Goal: Task Accomplishment & Management: Use online tool/utility

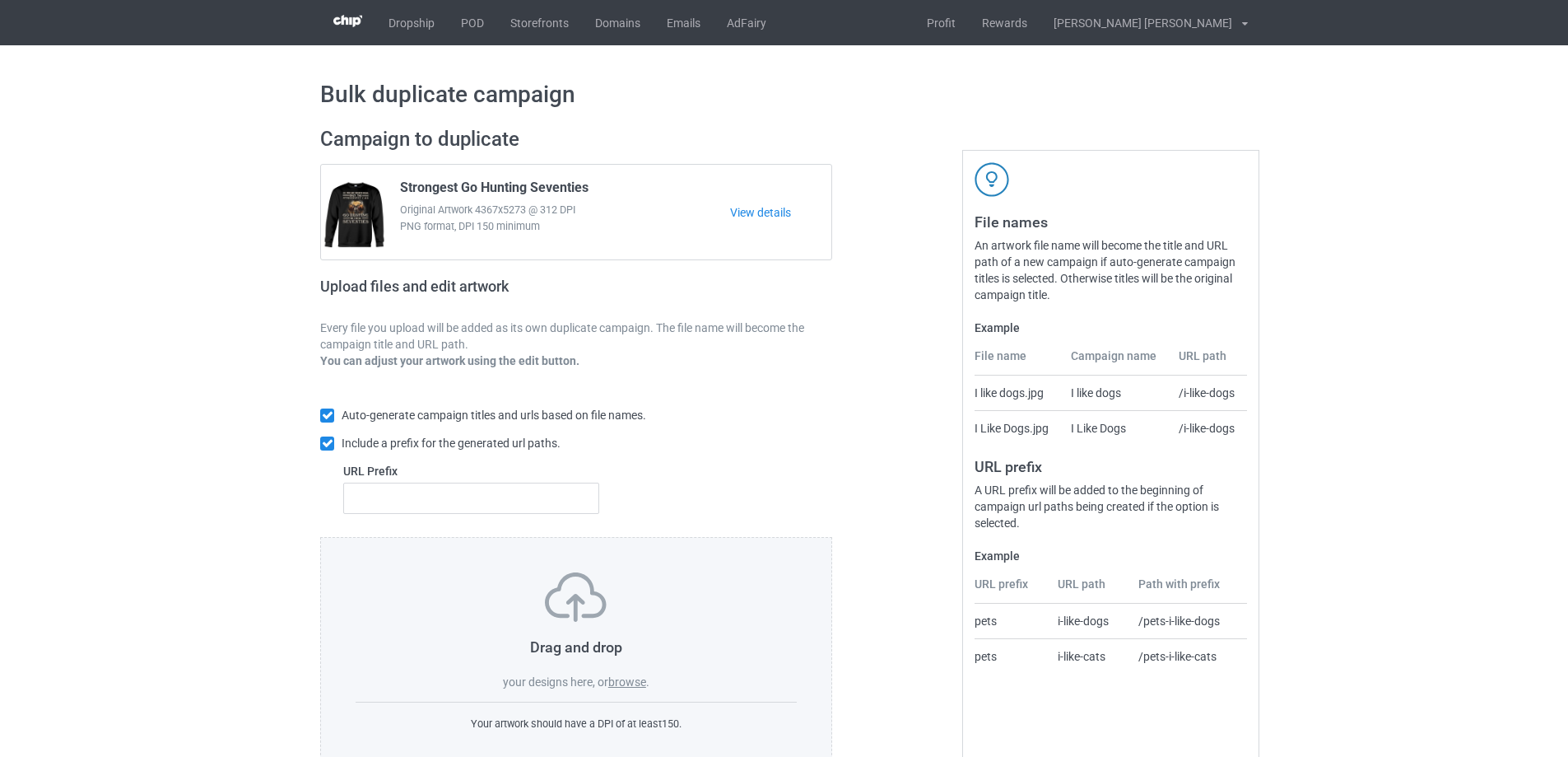
click at [620, 685] on label "browse" at bounding box center [627, 682] width 38 height 13
click at [0, 0] on input "browse" at bounding box center [0, 0] width 0 height 0
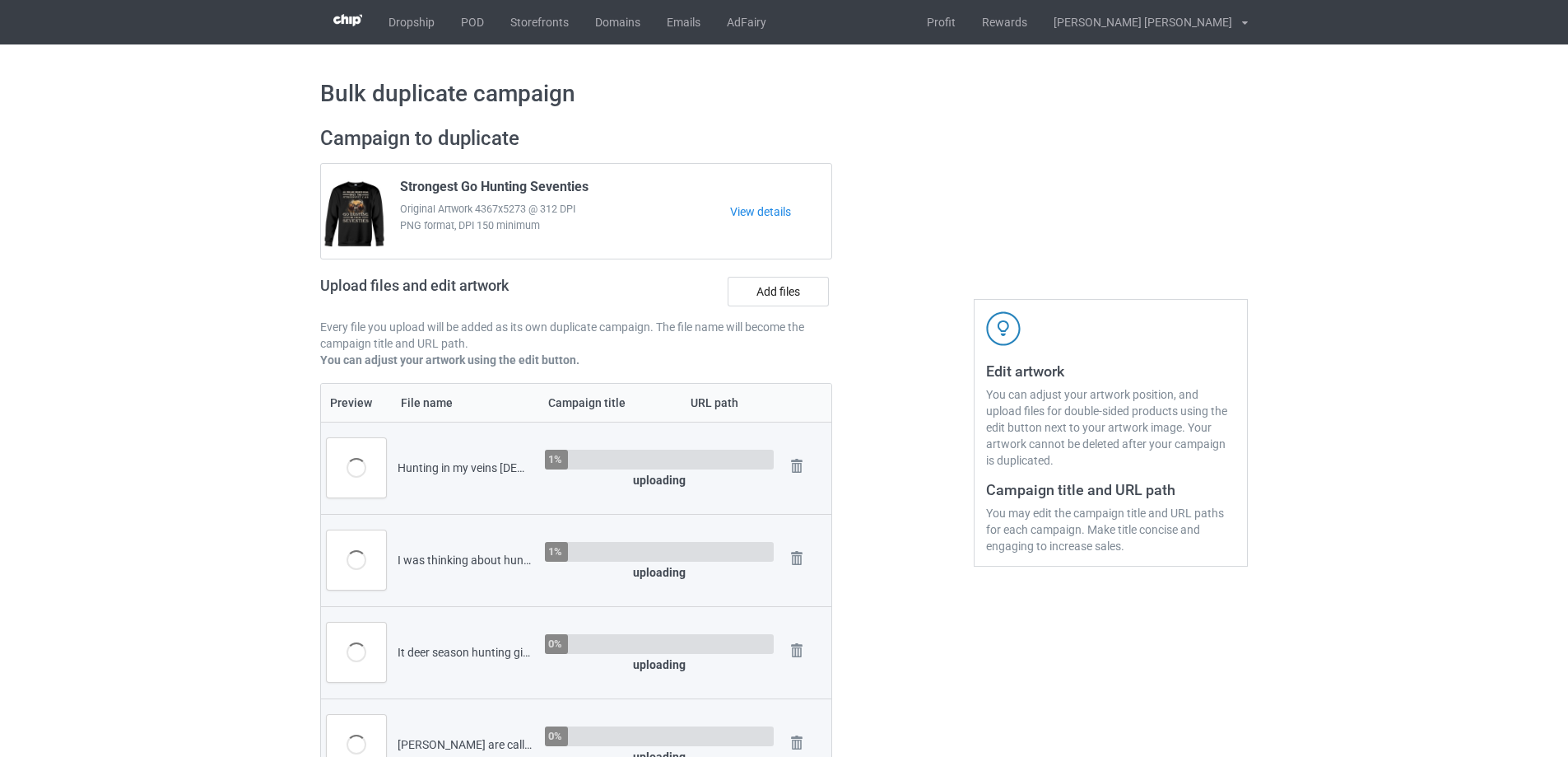
scroll to position [577, 0]
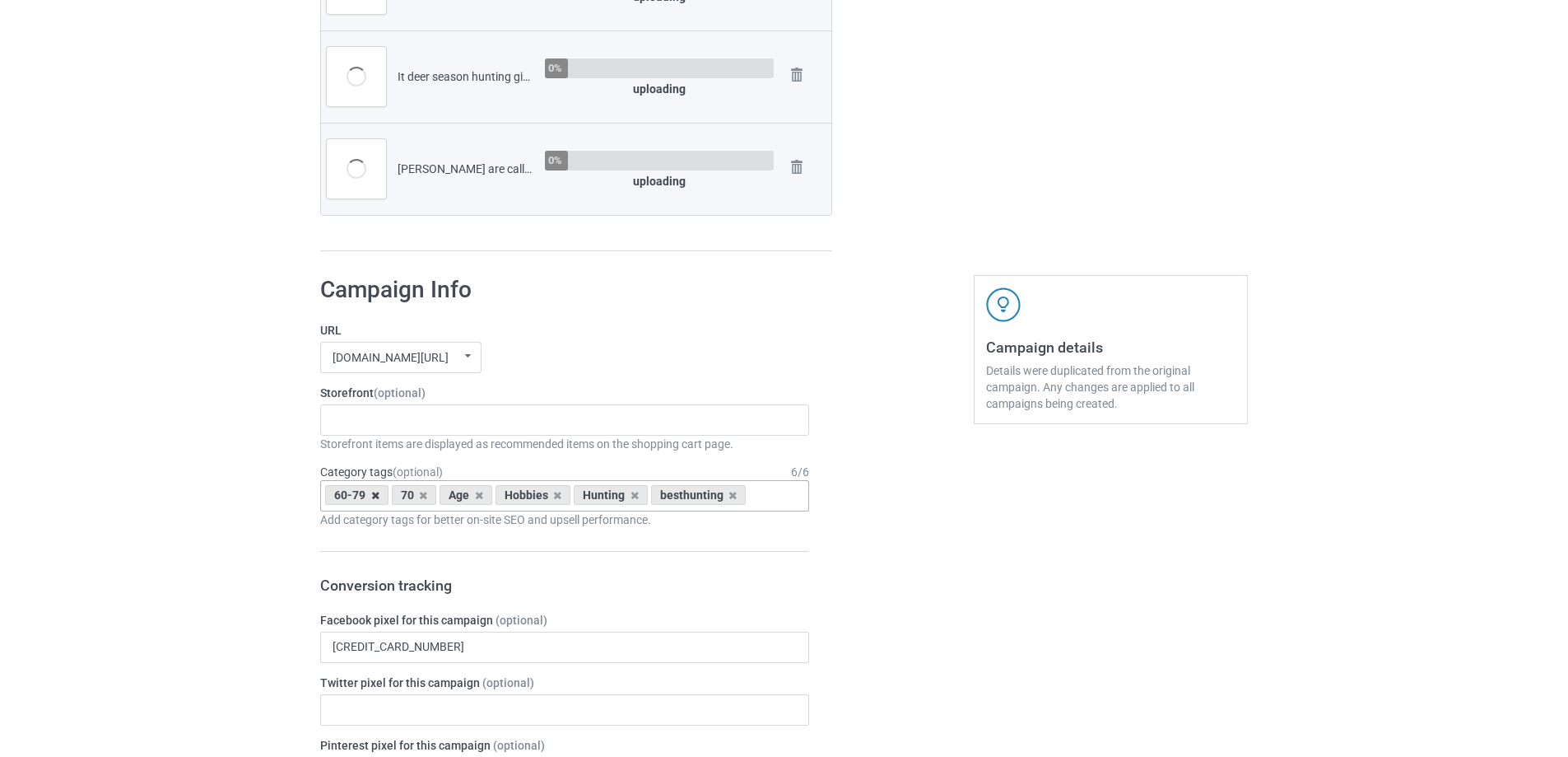
click at [374, 500] on icon at bounding box center [375, 496] width 9 height 10
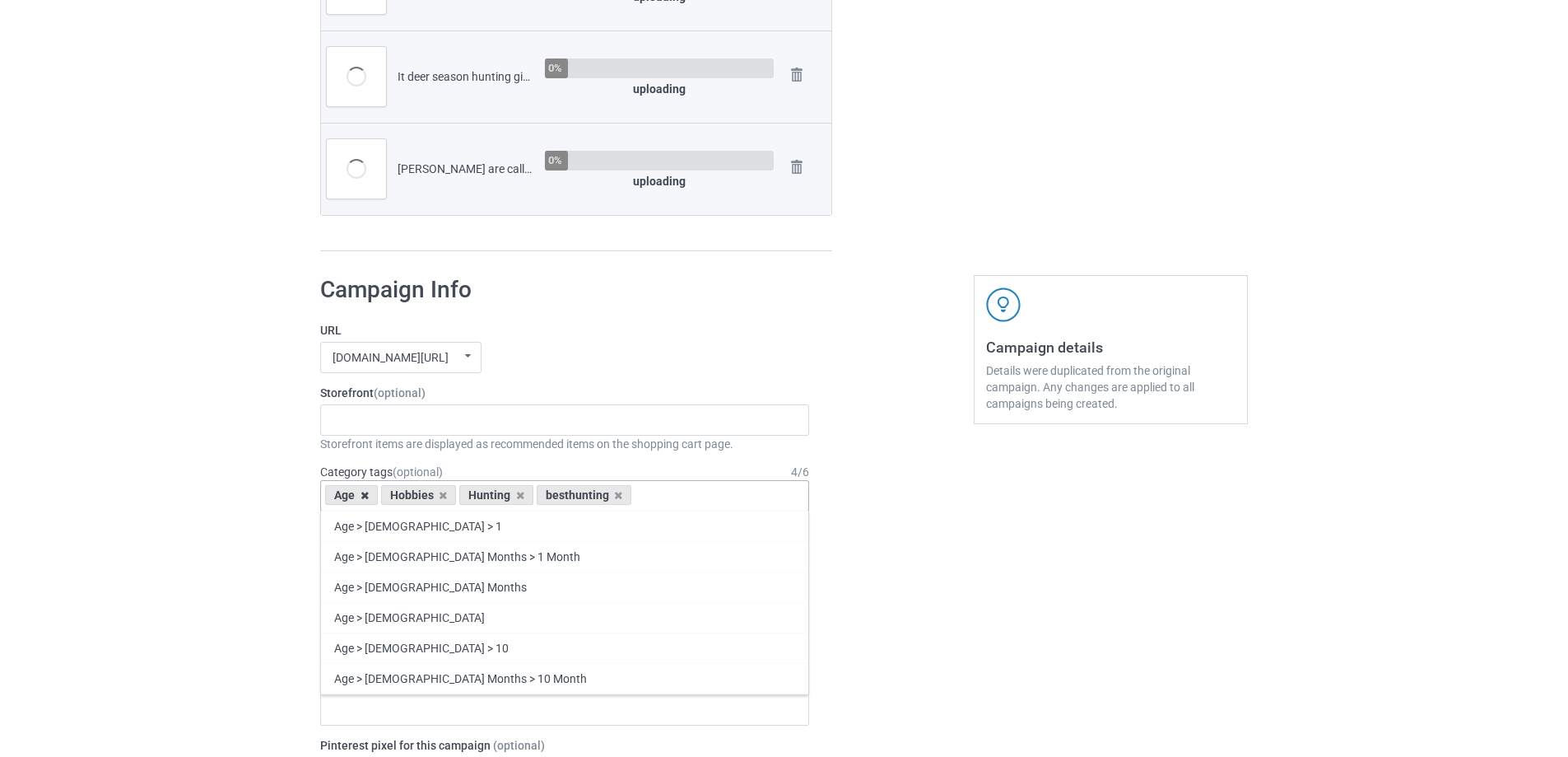
click at [368, 495] on icon at bounding box center [365, 496] width 9 height 10
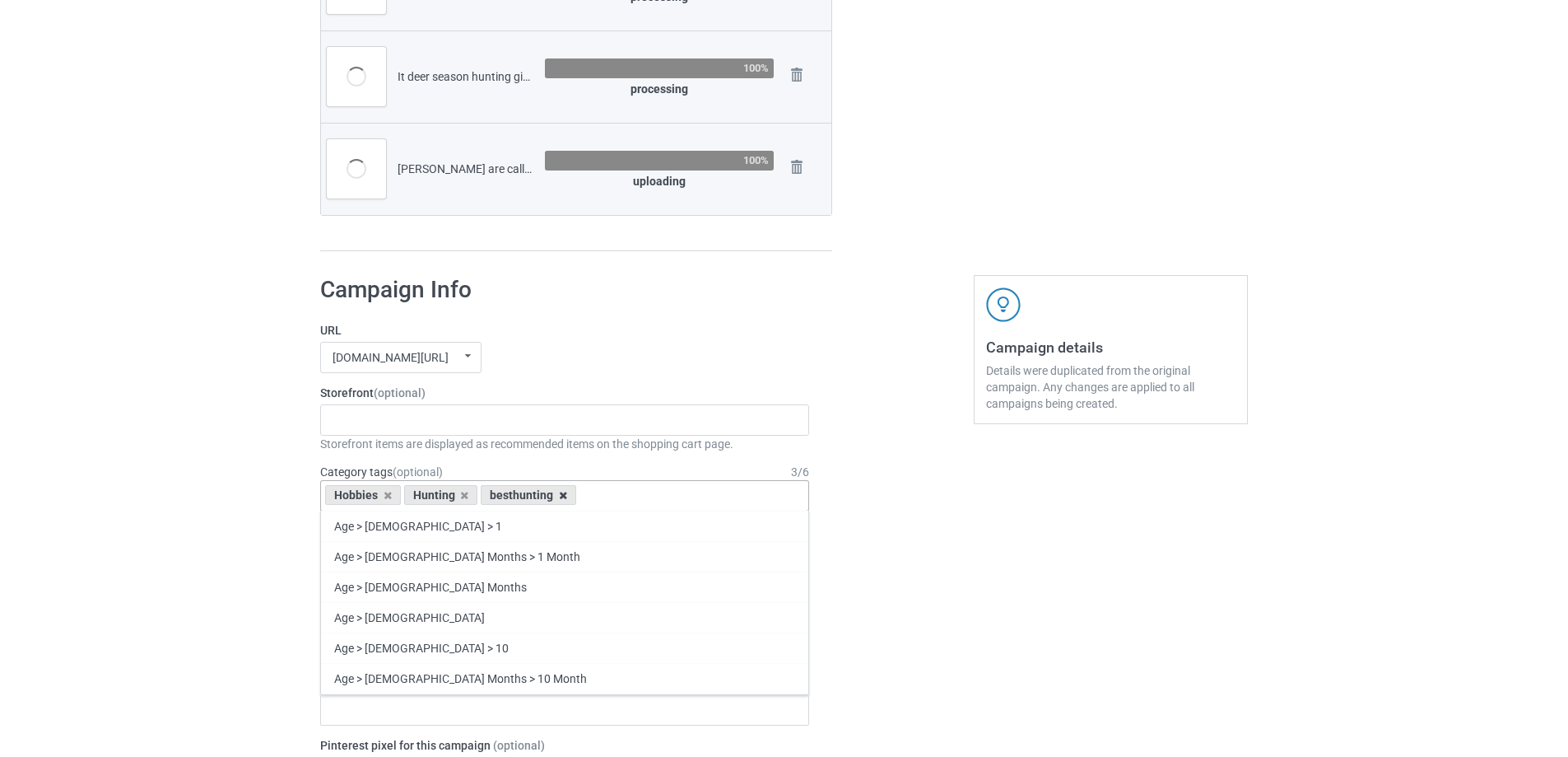
click at [559, 497] on icon at bounding box center [563, 496] width 9 height 10
click at [430, 430] on div "Gifts For Bikers No Hobby [DATE] Hide And Seek World Champion Sasquatch I Love …" at bounding box center [565, 420] width 489 height 32
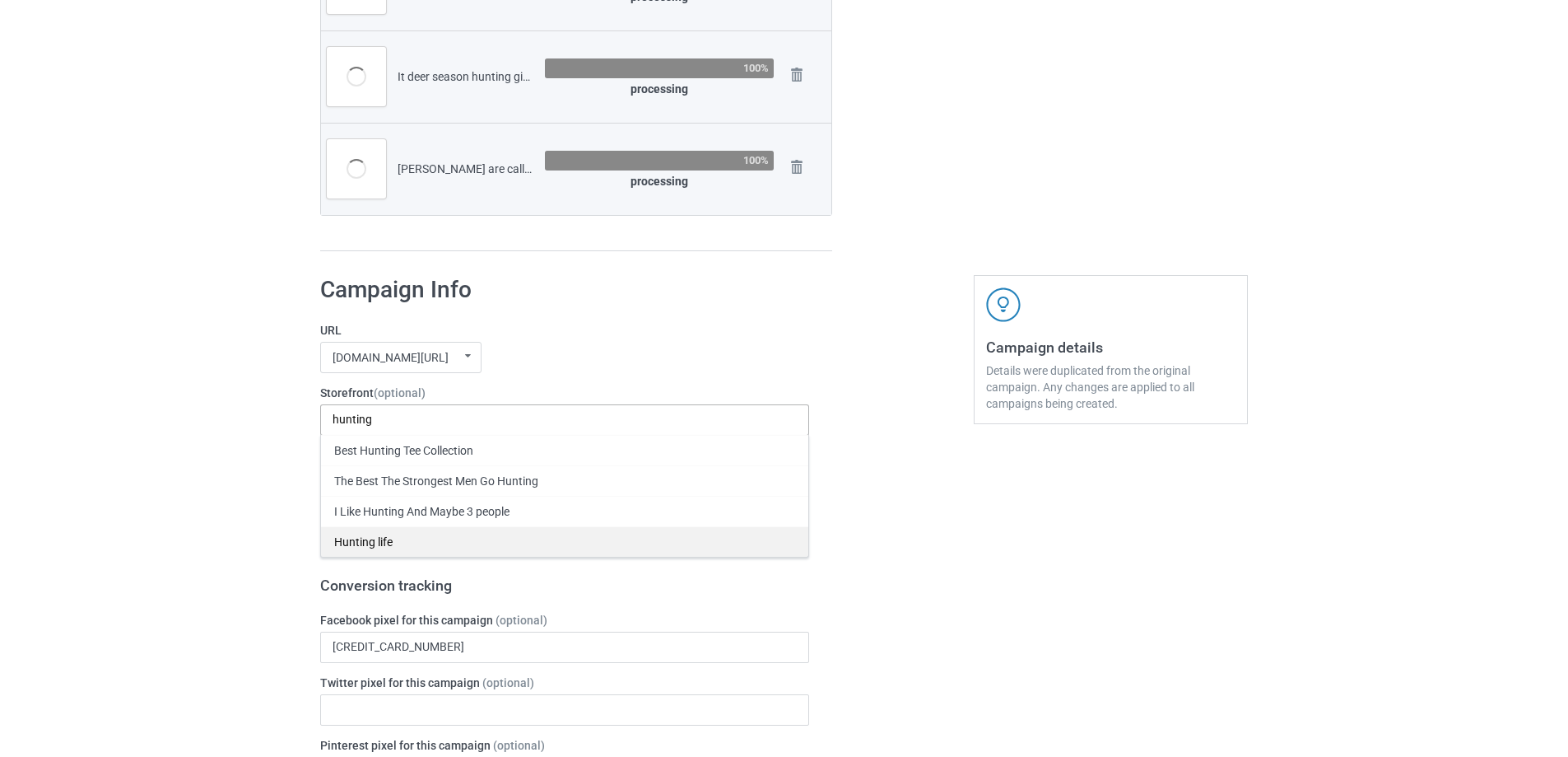
type input "hunting"
click at [392, 539] on div "Hunting life" at bounding box center [565, 542] width 488 height 31
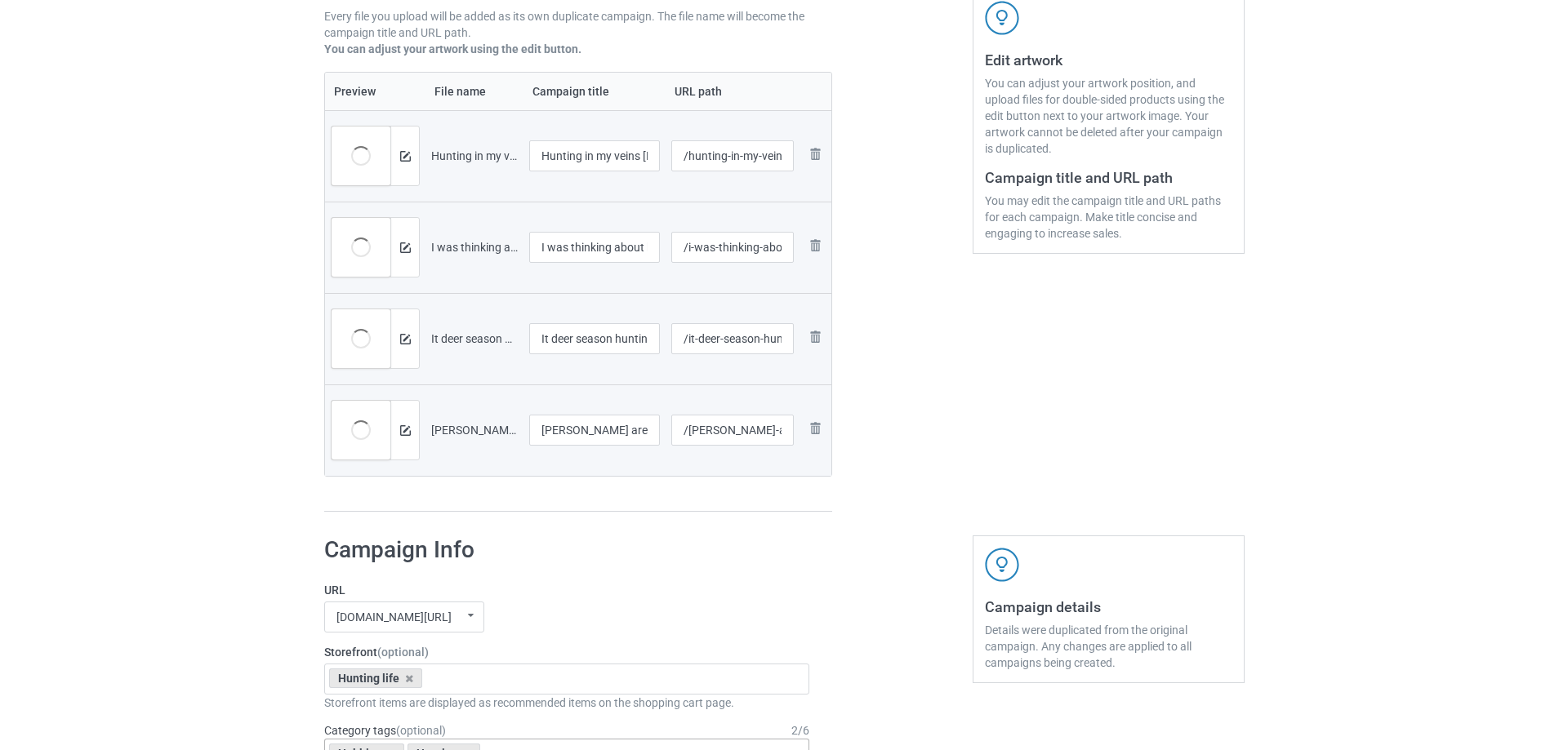
scroll to position [245, 0]
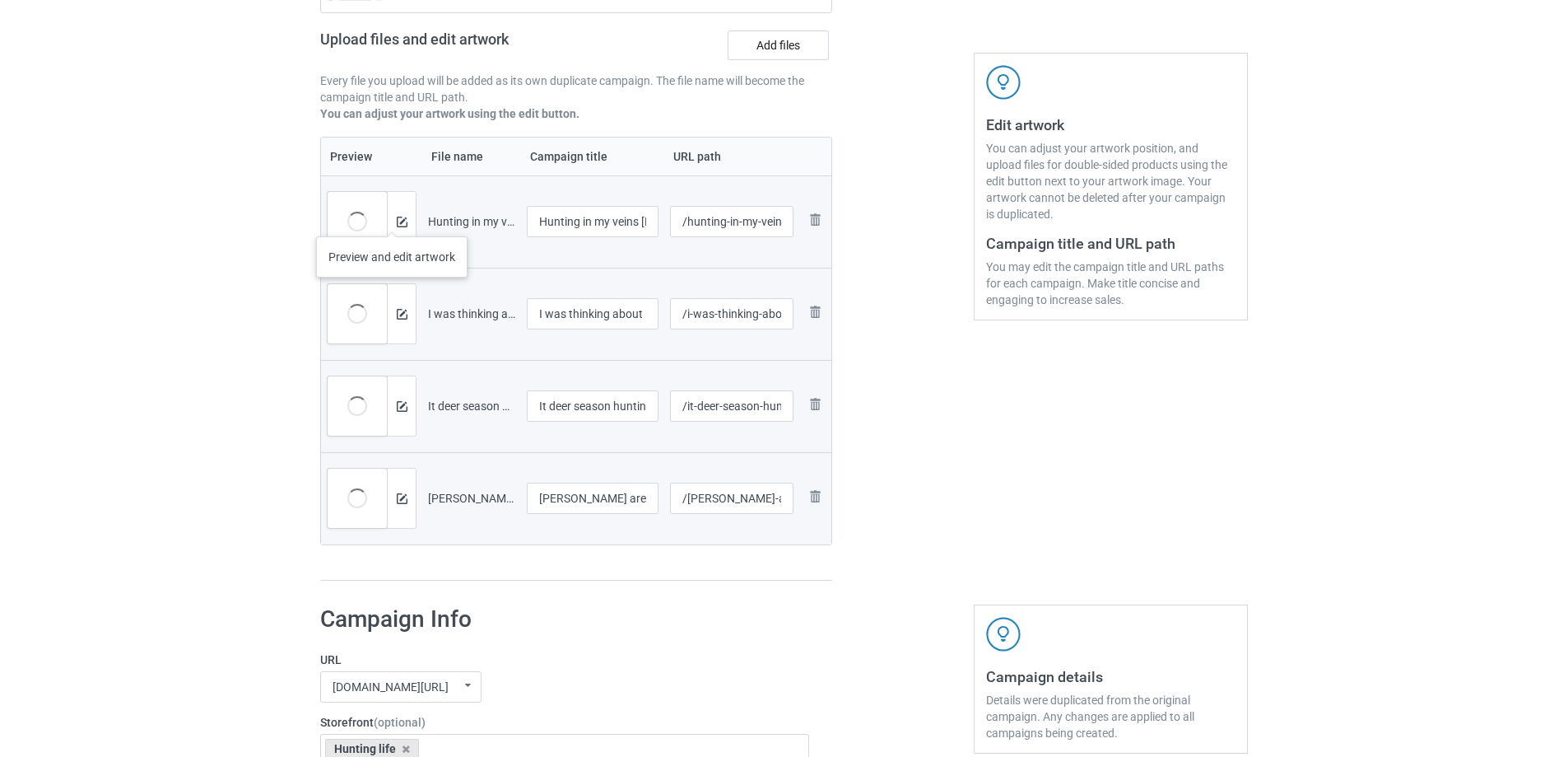
click at [392, 220] on div at bounding box center [402, 221] width 29 height 59
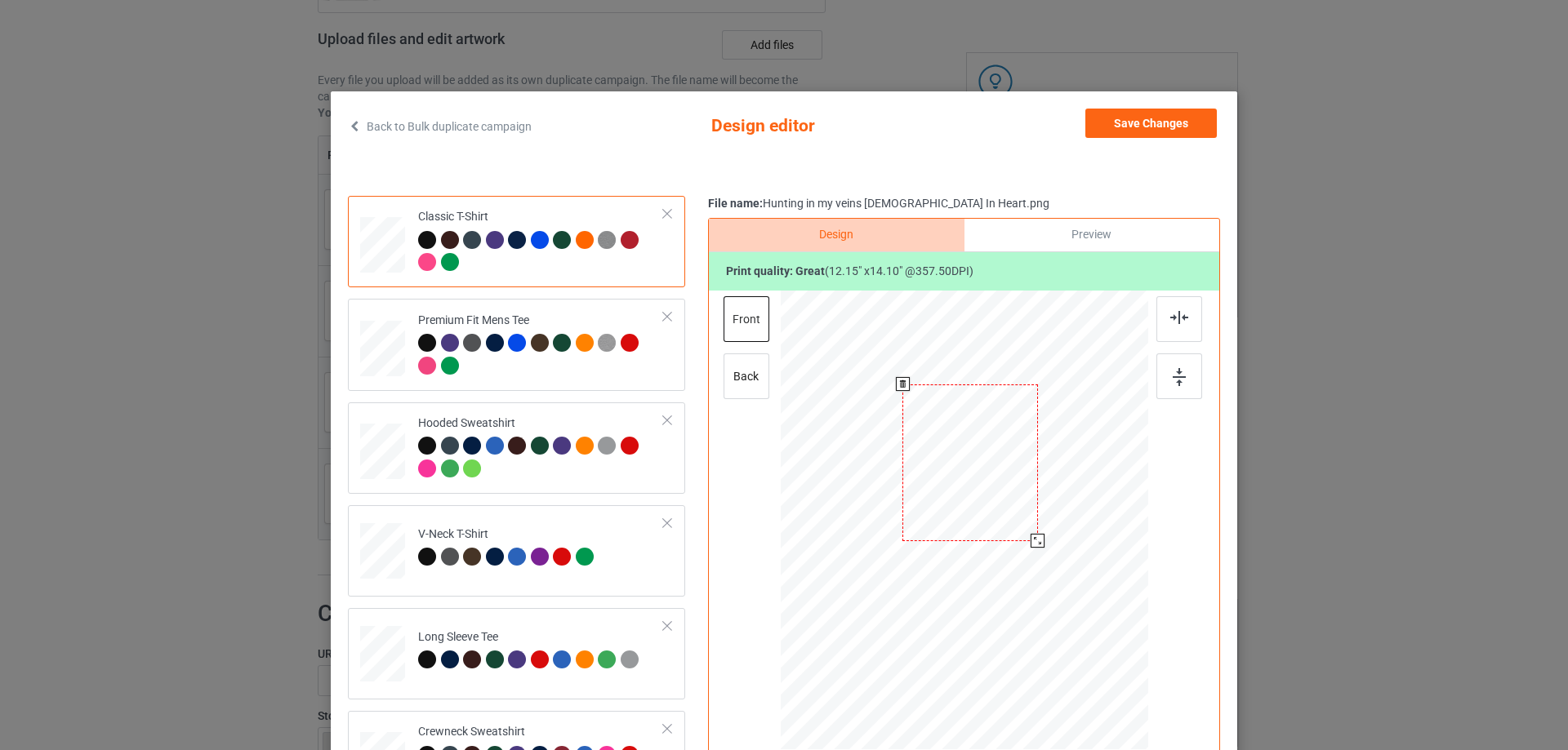
scroll to position [73, 0]
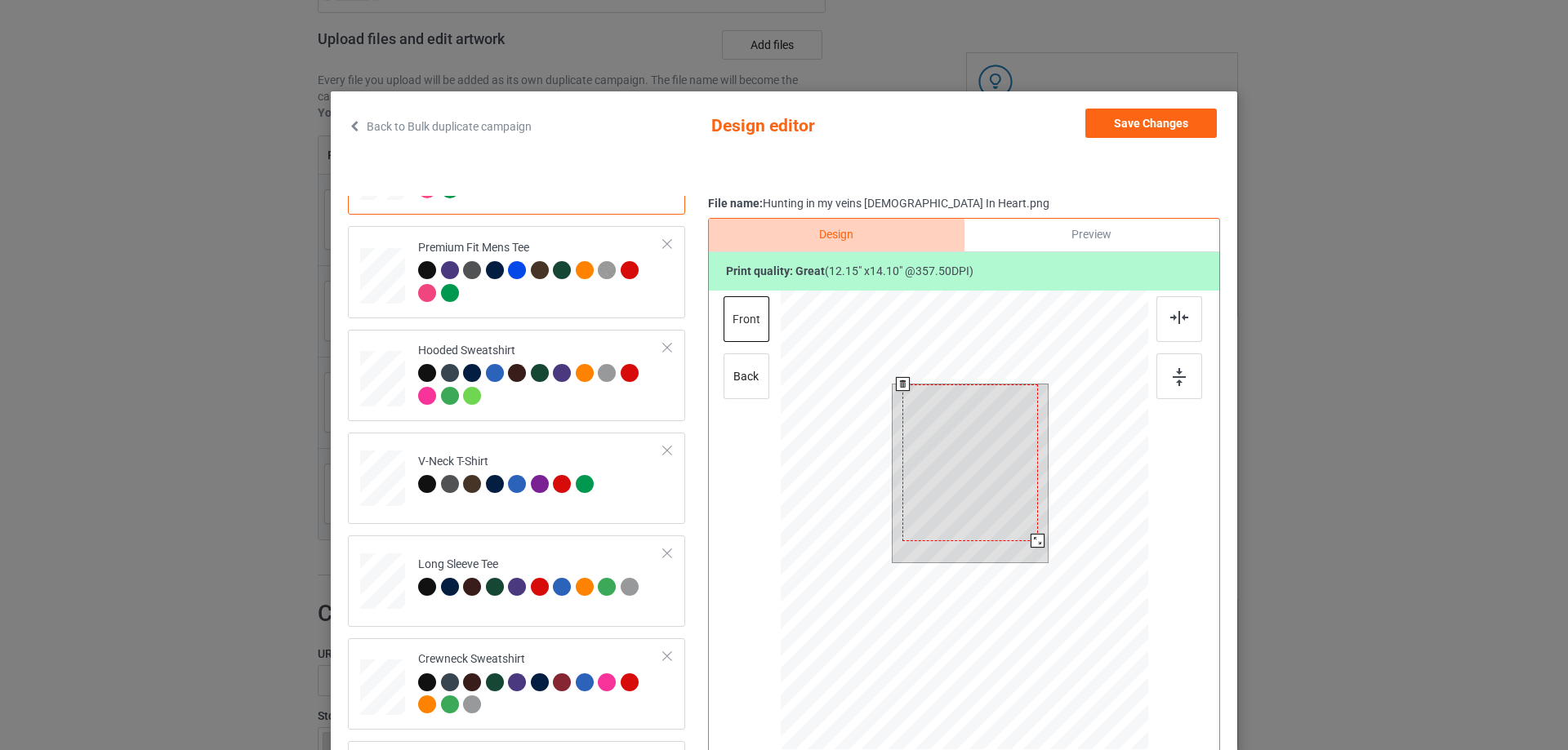
click at [1035, 539] on div at bounding box center [1038, 540] width 14 height 14
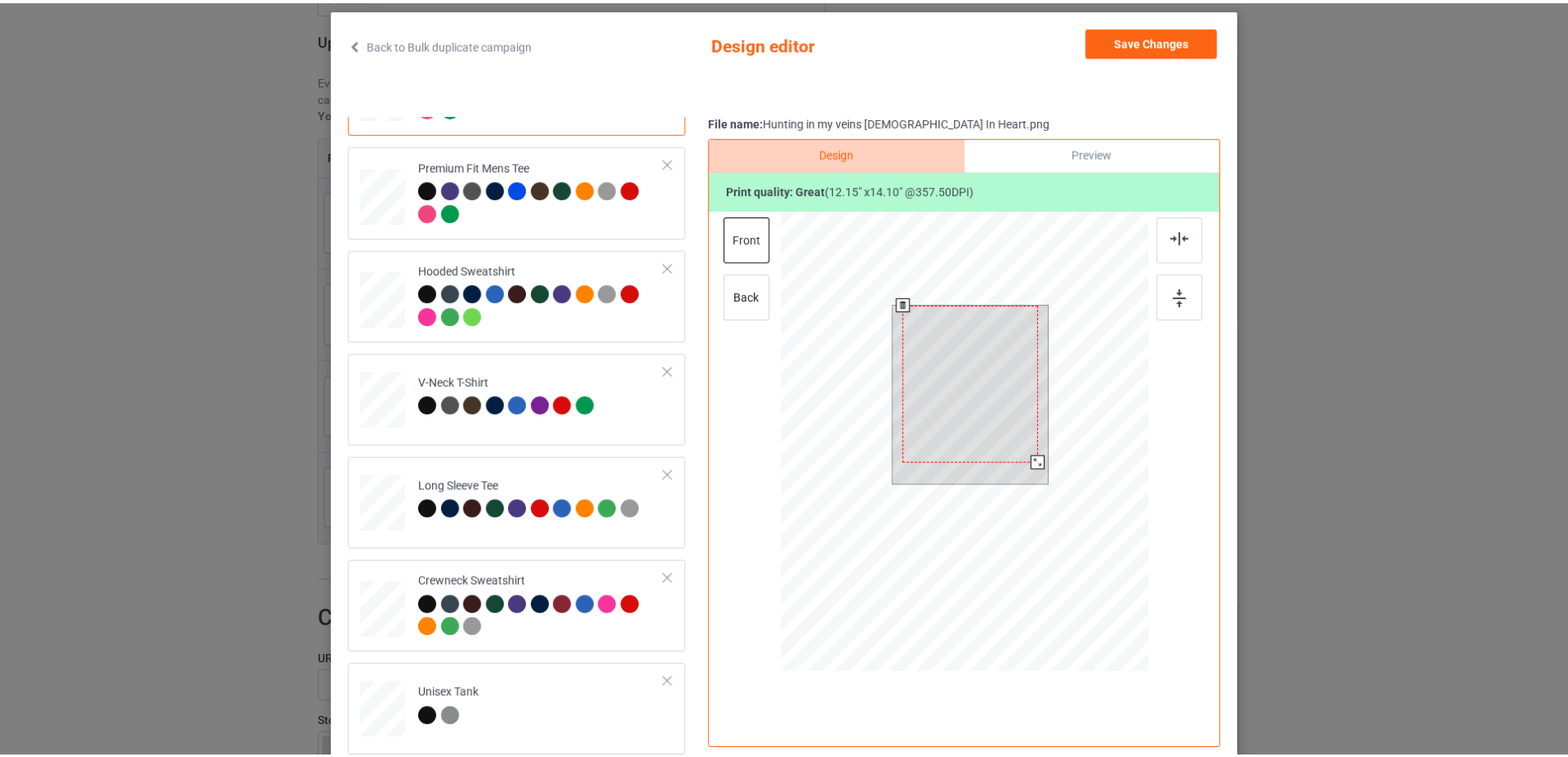
scroll to position [0, 0]
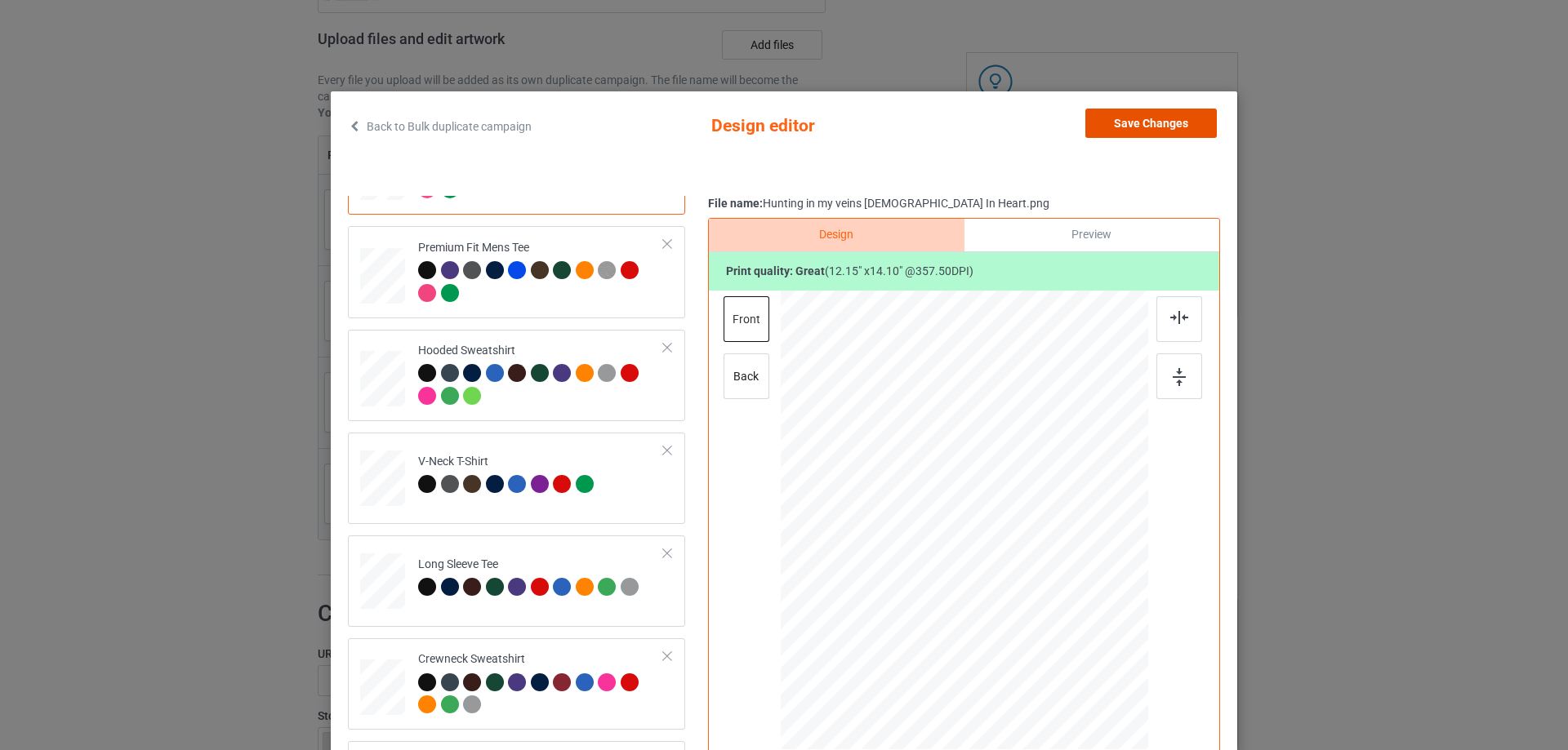
click at [1118, 124] on button "Save Changes" at bounding box center [1151, 123] width 132 height 30
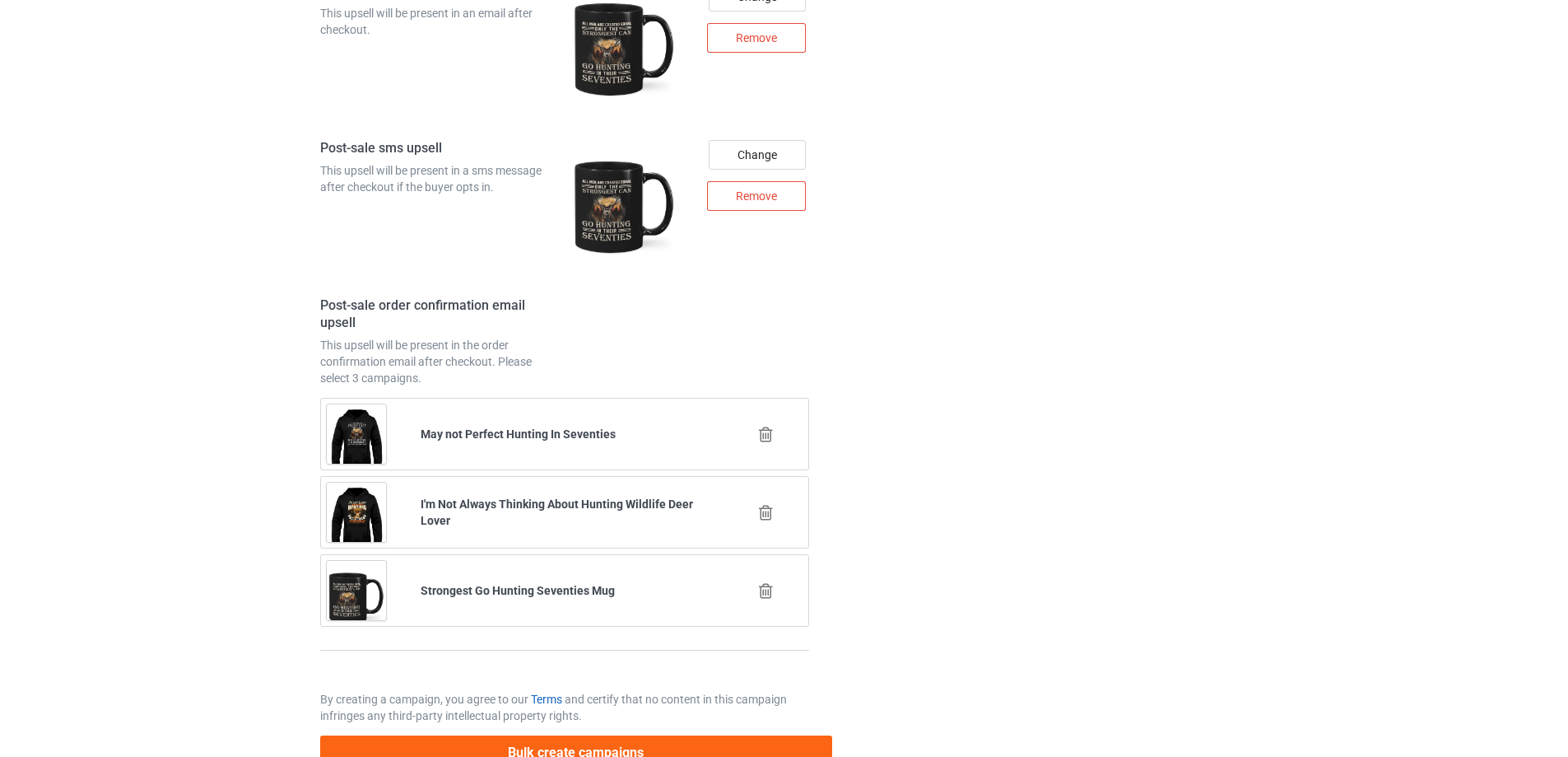
scroll to position [2577, 0]
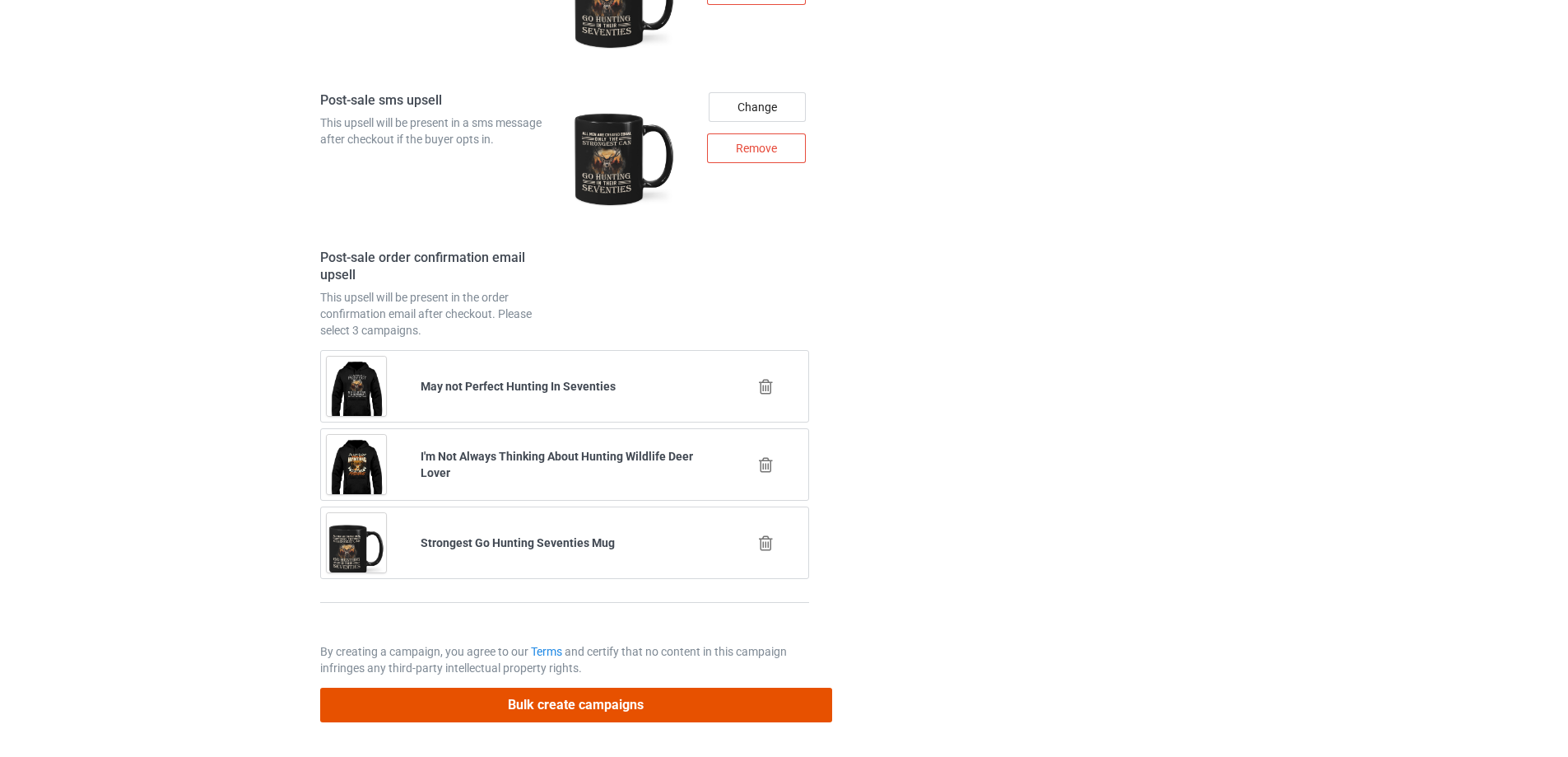
click at [545, 695] on button "Bulk create campaigns" at bounding box center [577, 704] width 512 height 33
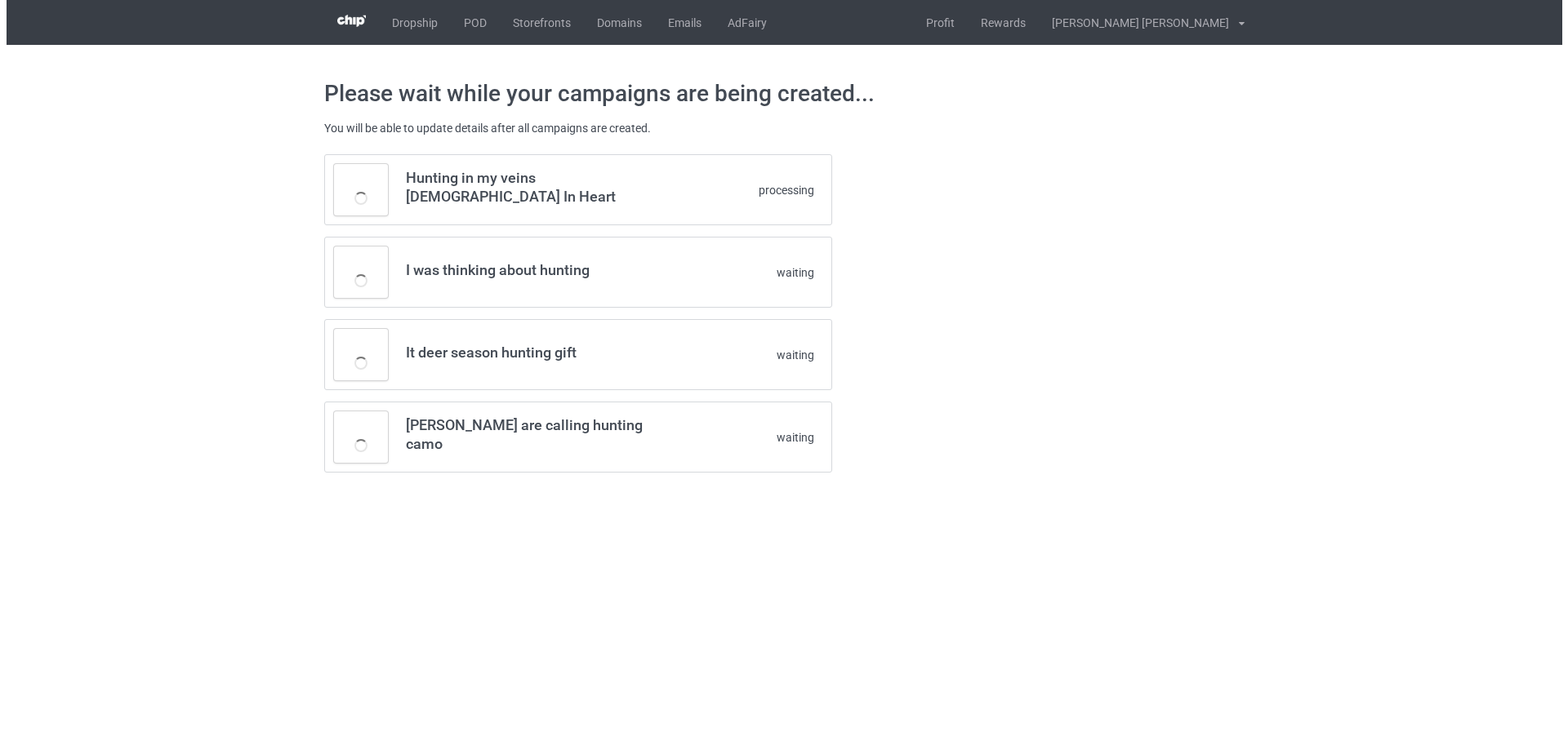
scroll to position [0, 0]
